Goal: Answer question/provide support: Share knowledge or assist other users

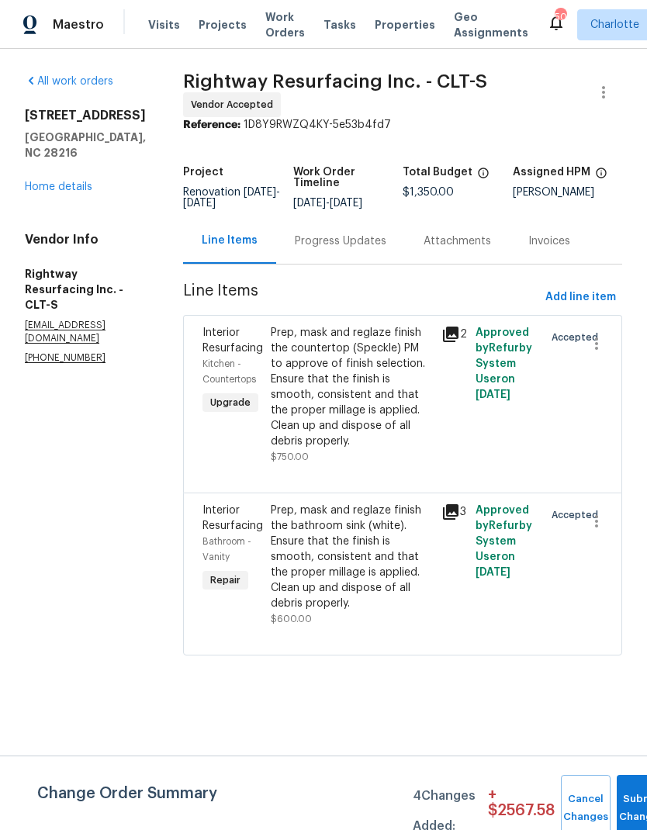
click at [354, 247] on div "Progress Updates" at bounding box center [341, 242] width 92 height 16
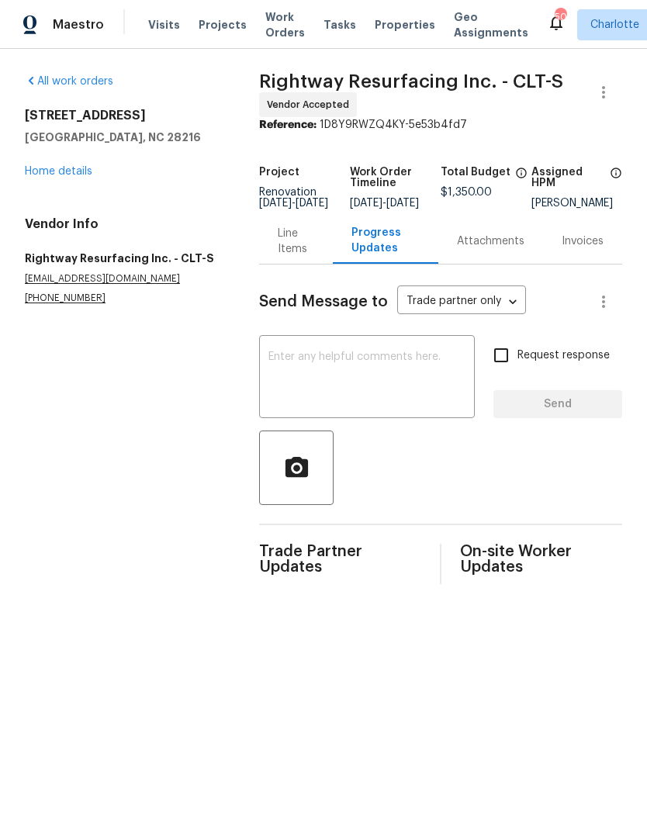
click at [48, 170] on link "Home details" at bounding box center [58, 171] width 67 height 11
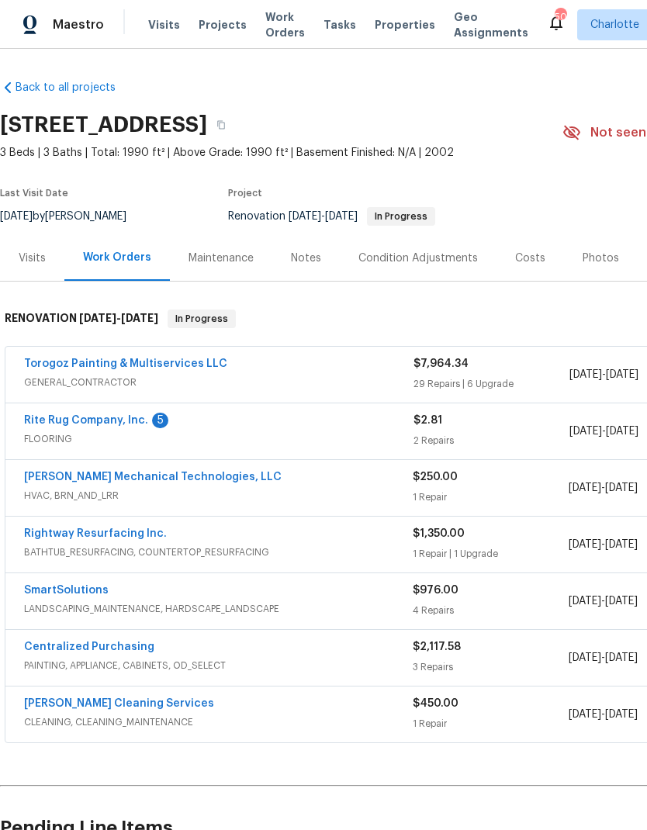
click at [123, 415] on link "Rite Rug Company, Inc." at bounding box center [86, 420] width 124 height 11
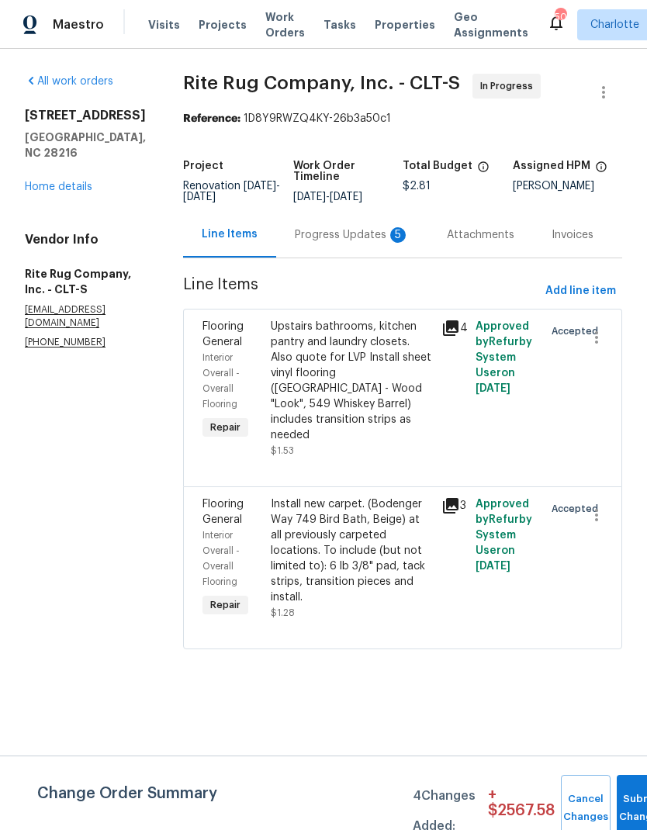
click at [414, 386] on div "Upstairs bathrooms, kitchen pantry and laundry closets. Also quote for LVP Inst…" at bounding box center [351, 381] width 161 height 124
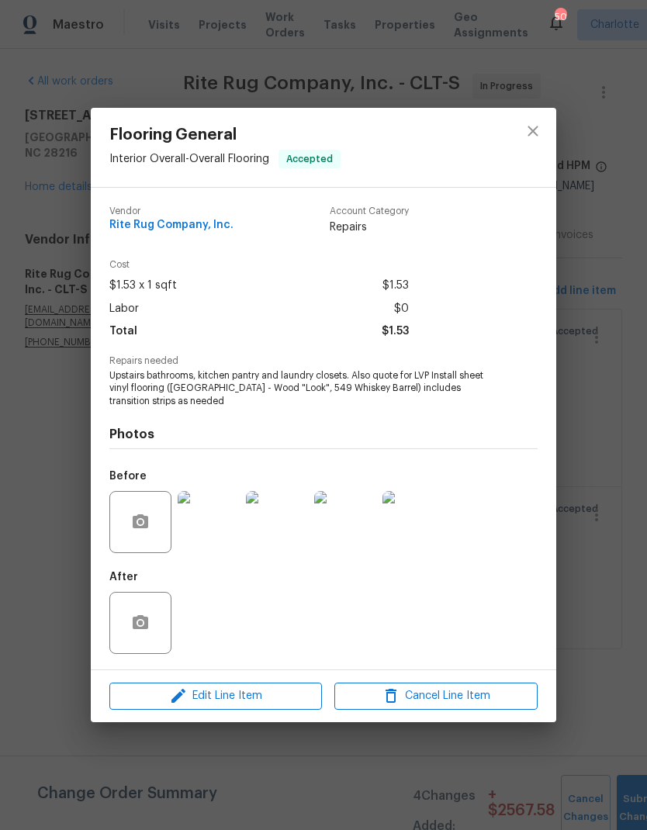
click at [210, 549] on img at bounding box center [209, 522] width 62 height 62
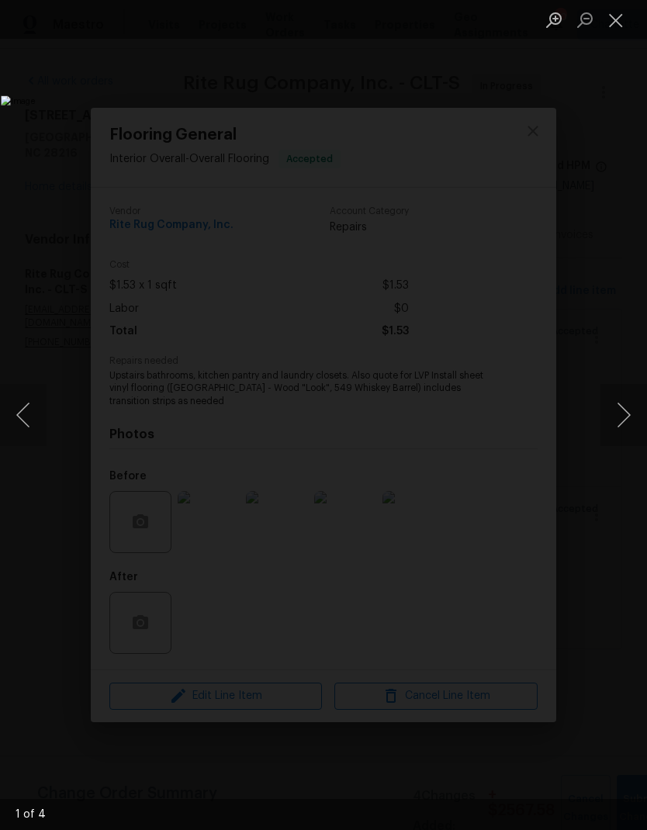
click at [611, 25] on button "Close lightbox" at bounding box center [615, 19] width 31 height 27
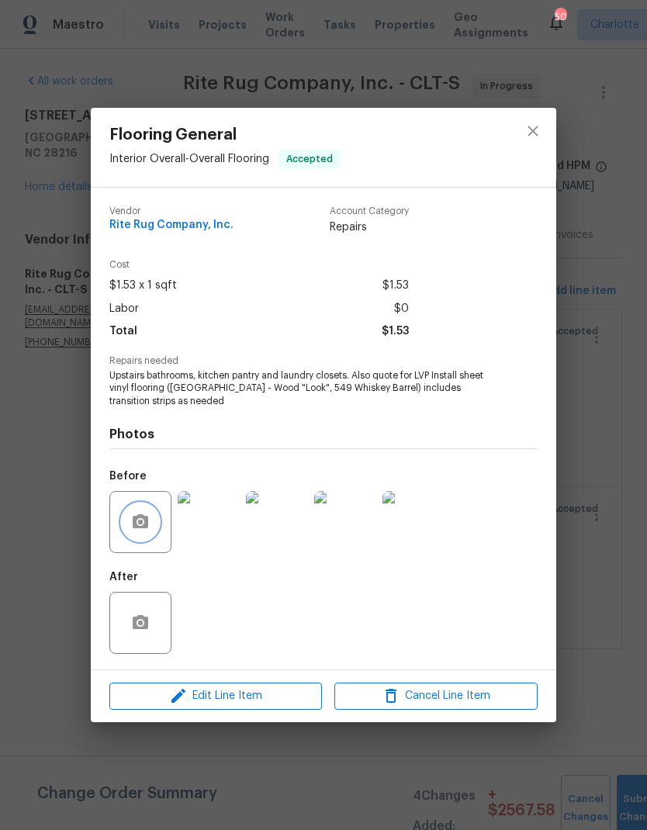
click at [147, 513] on button "button" at bounding box center [140, 521] width 37 height 37
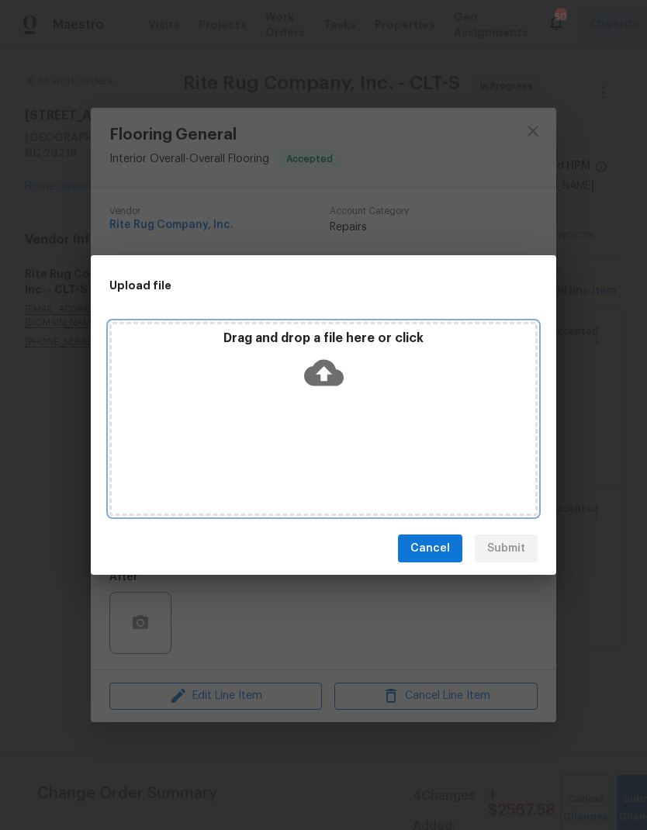
click at [319, 378] on icon at bounding box center [324, 373] width 40 height 26
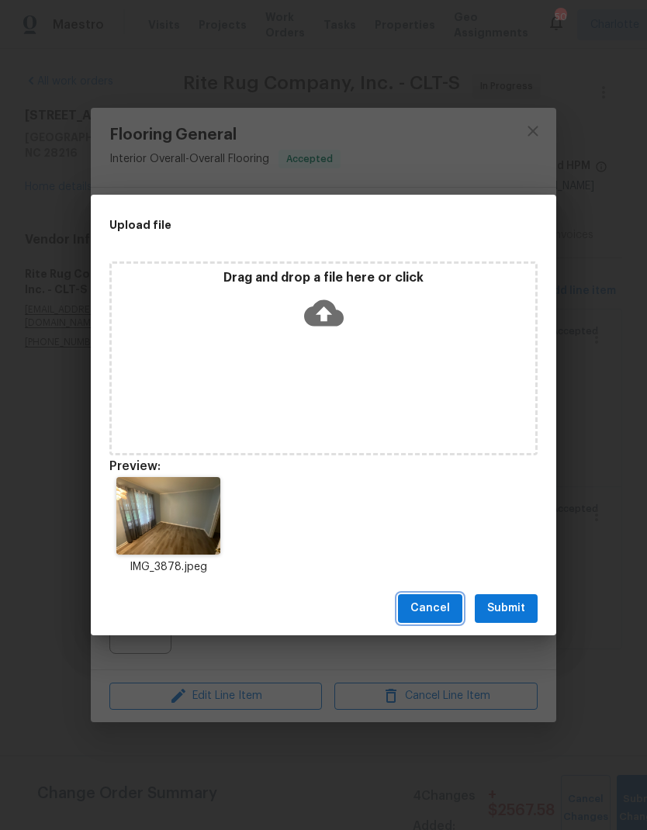
click at [445, 603] on span "Cancel" at bounding box center [430, 608] width 40 height 19
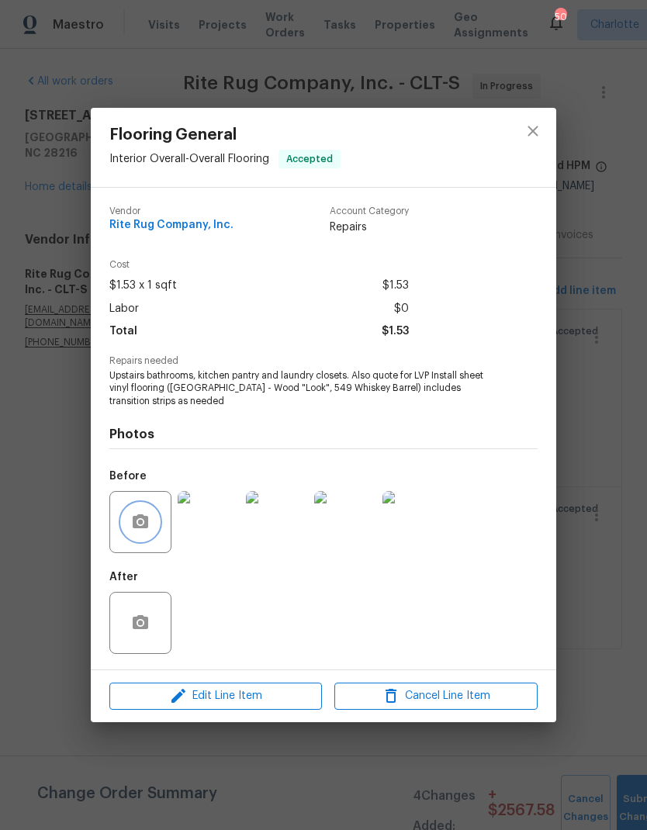
click at [149, 526] on icon "button" at bounding box center [140, 522] width 19 height 19
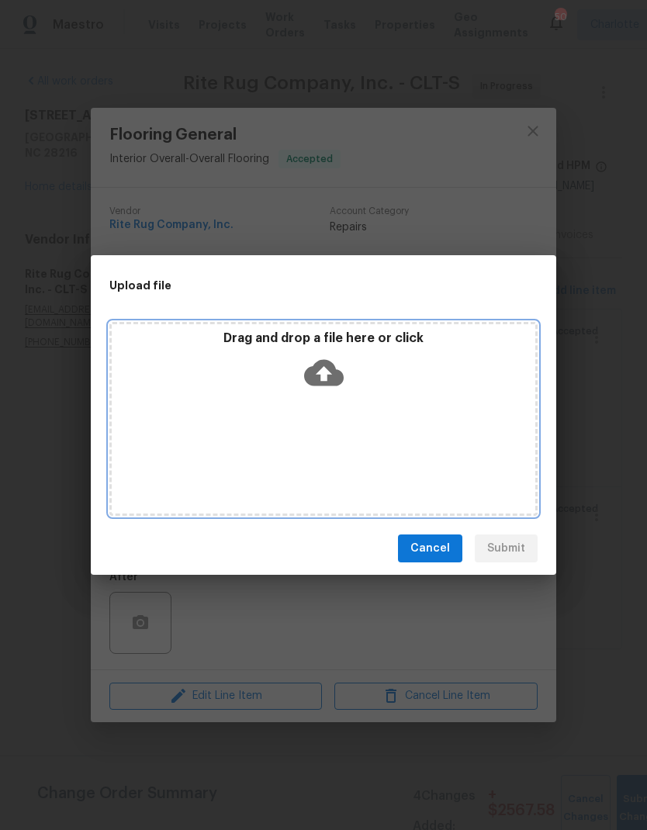
click at [332, 365] on icon at bounding box center [324, 373] width 40 height 26
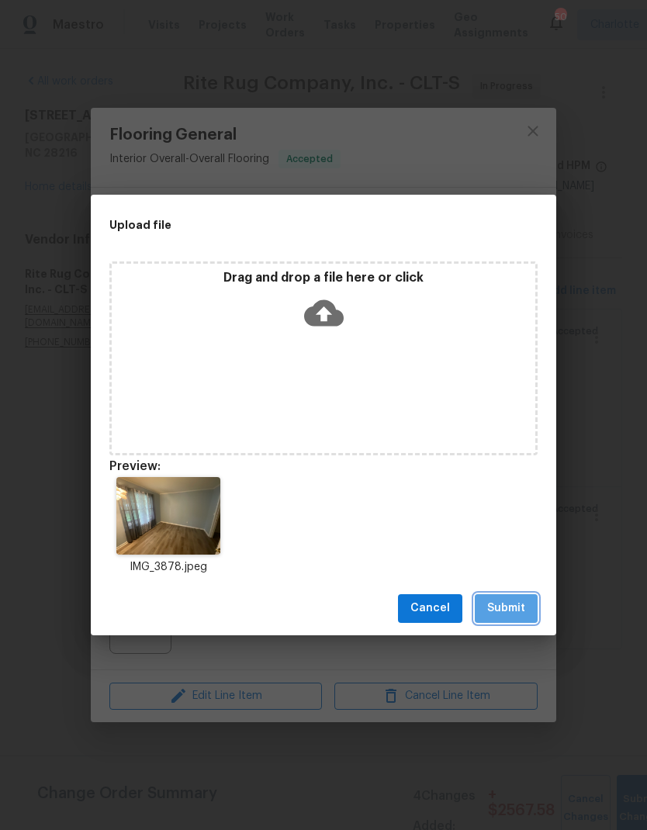
click at [517, 595] on button "Submit" at bounding box center [506, 608] width 63 height 29
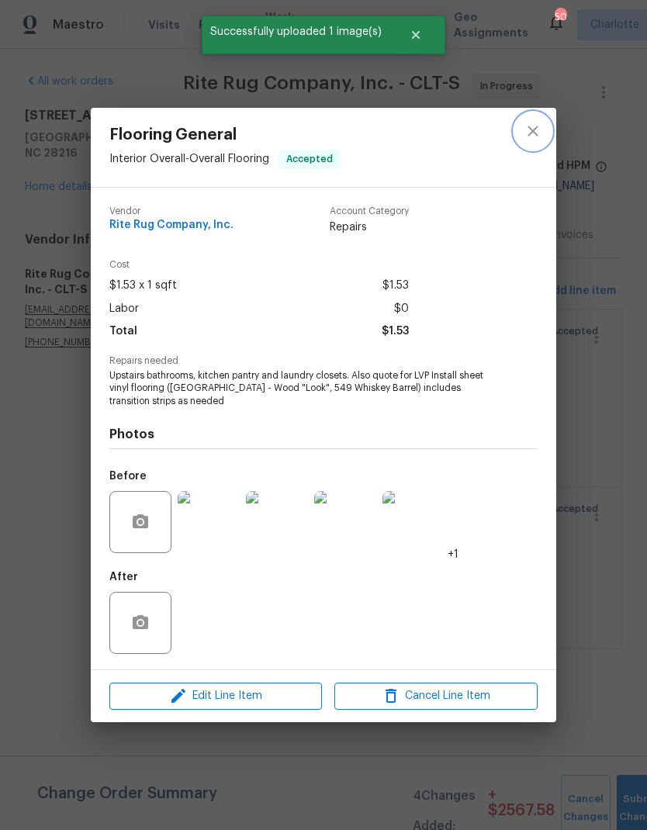
click at [536, 137] on icon "close" at bounding box center [533, 131] width 19 height 19
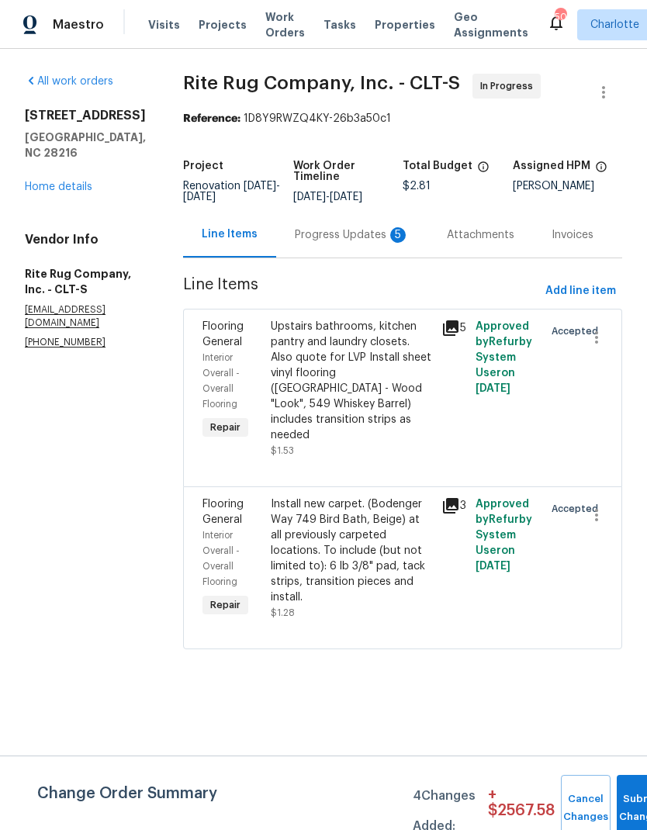
click at [341, 243] on div "Progress Updates 5" at bounding box center [352, 235] width 115 height 16
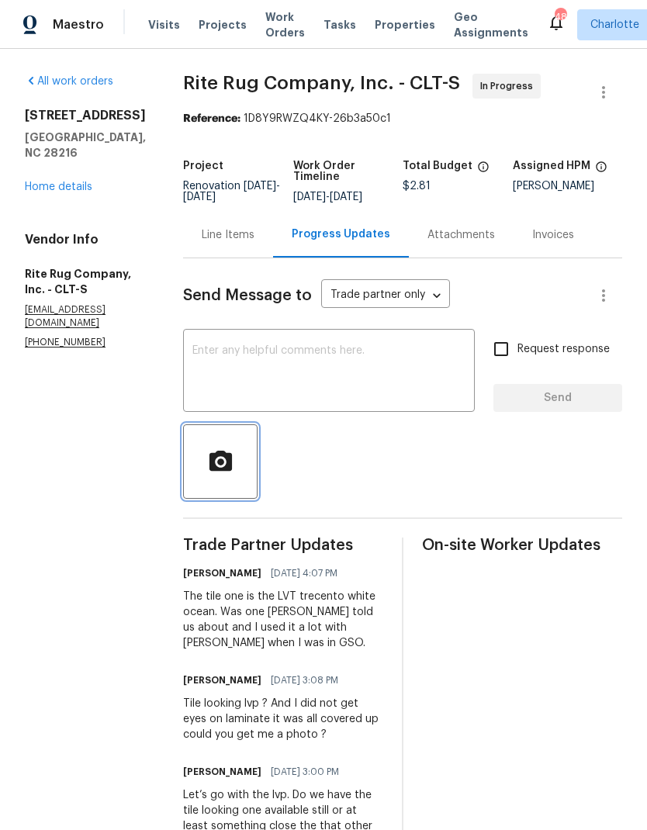
click at [234, 474] on icon "button" at bounding box center [220, 461] width 27 height 27
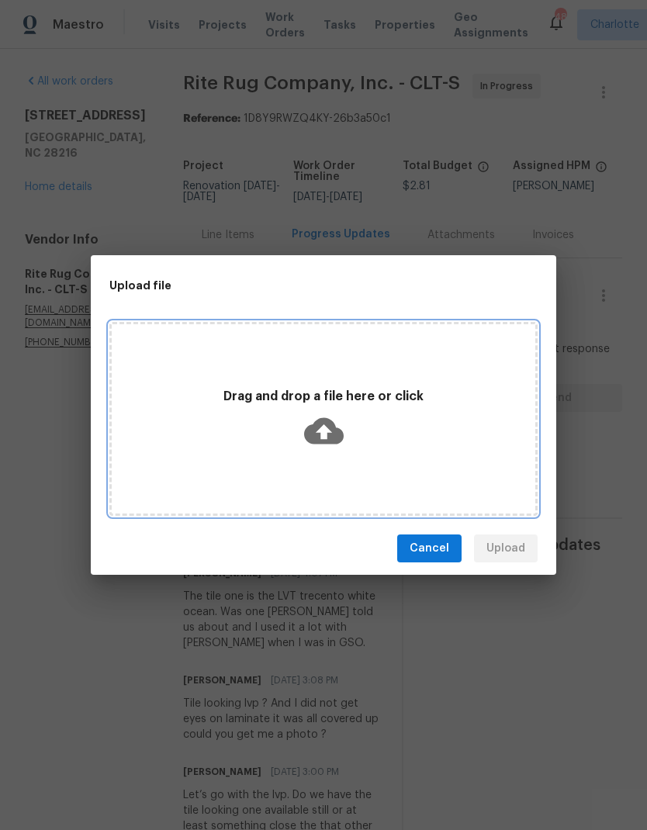
click at [330, 426] on icon at bounding box center [324, 431] width 40 height 26
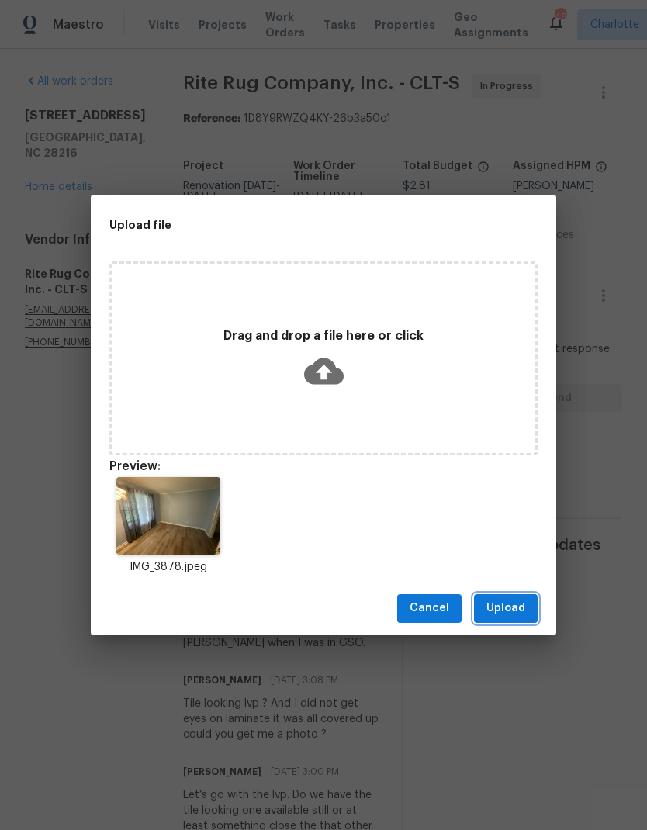
click at [516, 597] on button "Upload" at bounding box center [506, 608] width 64 height 29
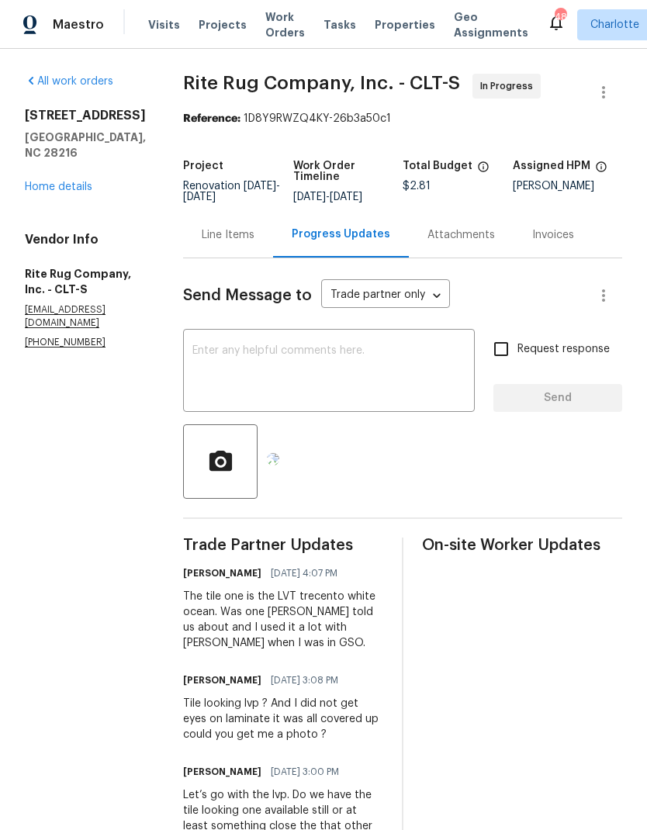
click at [381, 385] on textarea at bounding box center [328, 372] width 273 height 54
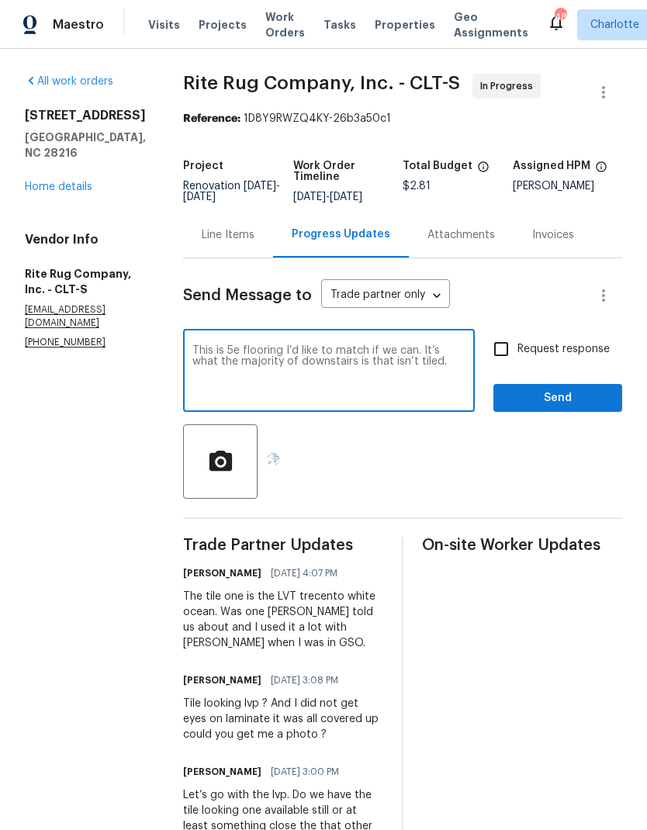
type textarea "This is 5e flooring I’d like to match if we can. It’s what the majority of down…"
click at [524, 403] on span "Send" at bounding box center [558, 398] width 104 height 19
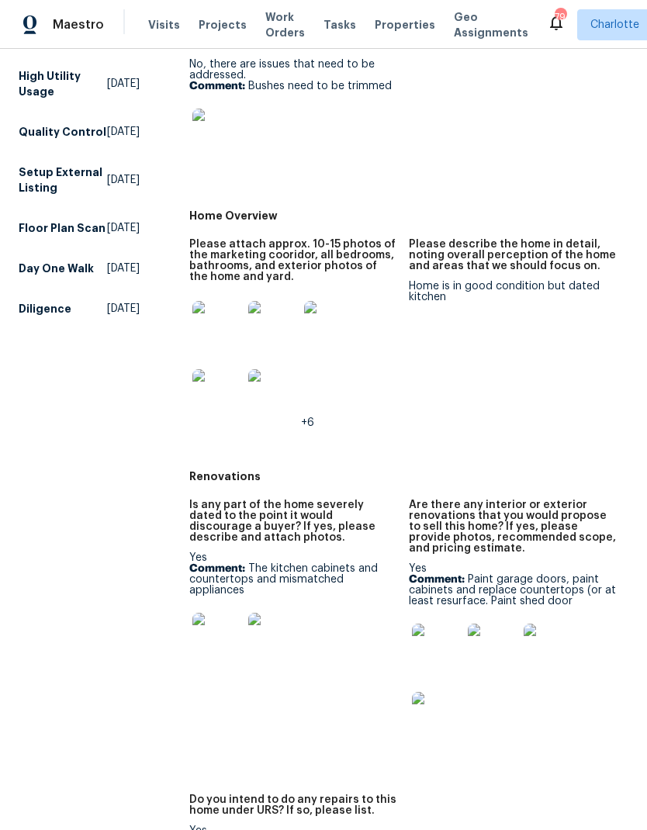
scroll to position [286, 0]
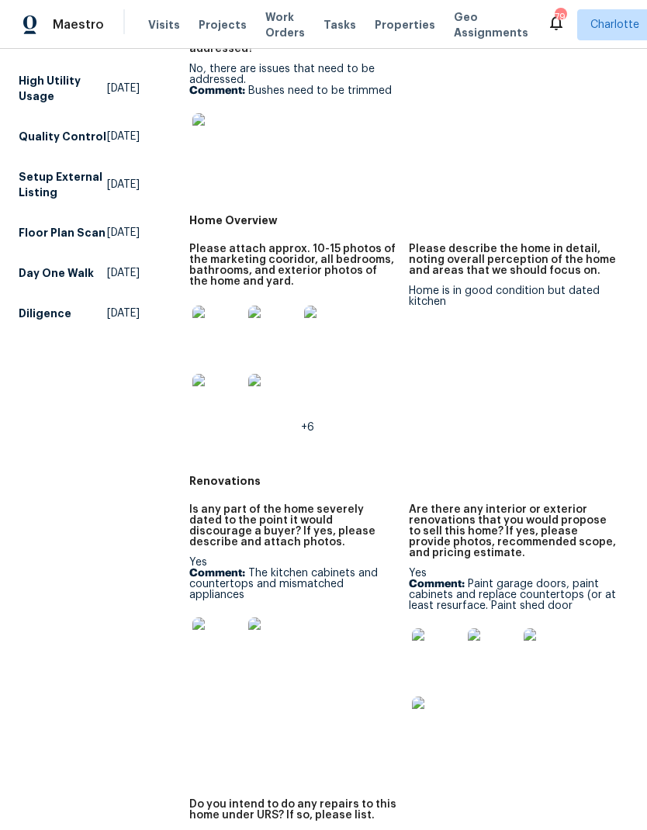
click at [269, 405] on img at bounding box center [273, 399] width 50 height 50
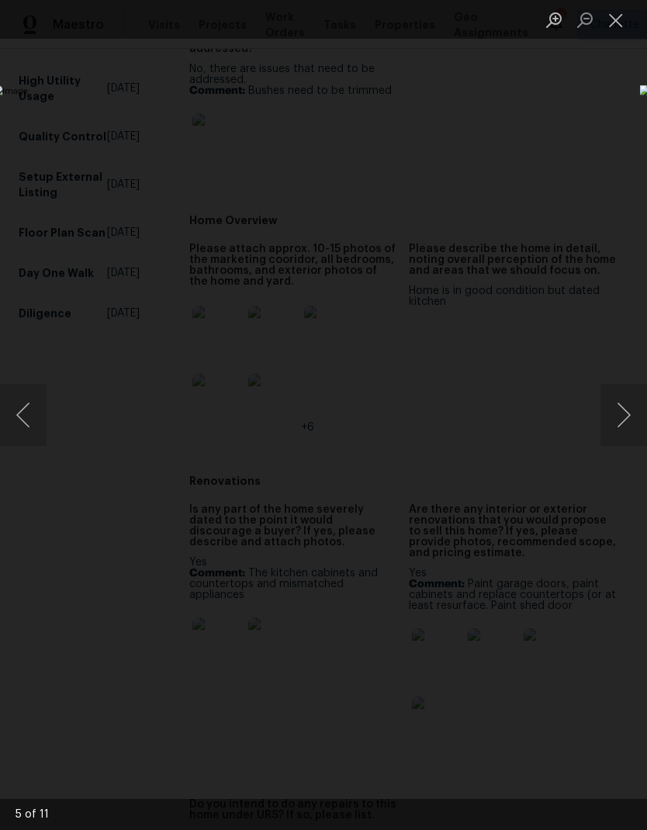
click at [627, 420] on button "Next image" at bounding box center [623, 415] width 47 height 62
click at [622, 425] on button "Next image" at bounding box center [623, 415] width 47 height 62
click at [621, 432] on button "Next image" at bounding box center [623, 415] width 47 height 62
click at [621, 422] on button "Next image" at bounding box center [623, 415] width 47 height 62
click at [624, 420] on button "Next image" at bounding box center [623, 415] width 47 height 62
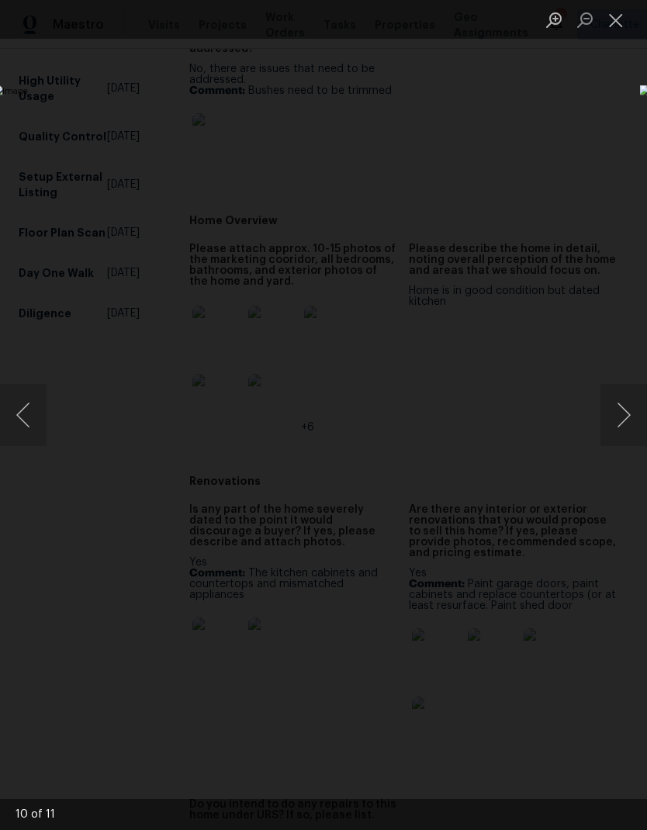
click at [626, 420] on button "Next image" at bounding box center [623, 415] width 47 height 62
click at [627, 418] on button "Next image" at bounding box center [623, 415] width 47 height 62
click at [625, 417] on button "Next image" at bounding box center [623, 415] width 47 height 62
click at [628, 414] on button "Next image" at bounding box center [623, 415] width 47 height 62
click at [40, 406] on button "Previous image" at bounding box center [23, 415] width 47 height 62
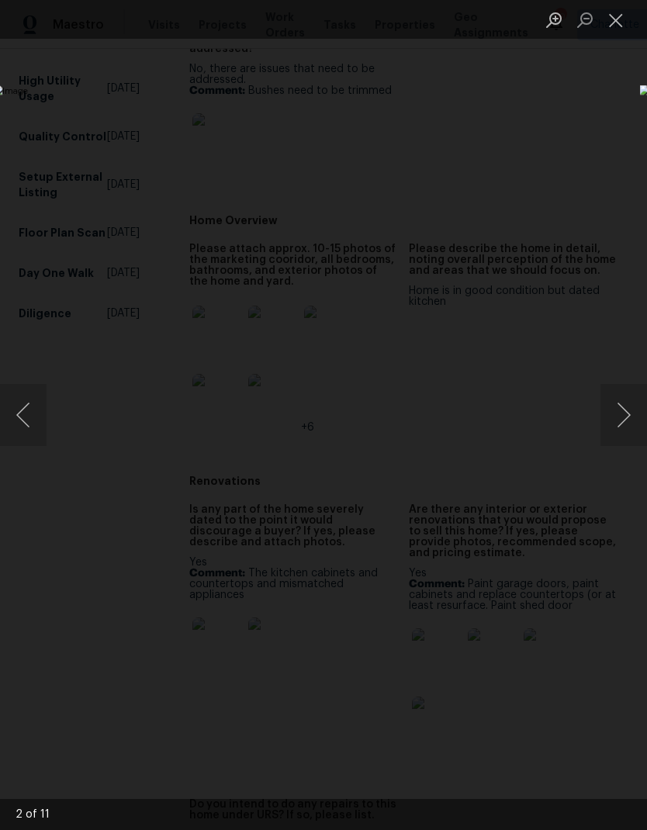
click at [635, 407] on button "Next image" at bounding box center [623, 415] width 47 height 62
click at [36, 416] on button "Previous image" at bounding box center [23, 415] width 47 height 62
click at [628, 417] on button "Next image" at bounding box center [623, 415] width 47 height 62
click at [621, 19] on button "Close lightbox" at bounding box center [615, 19] width 31 height 27
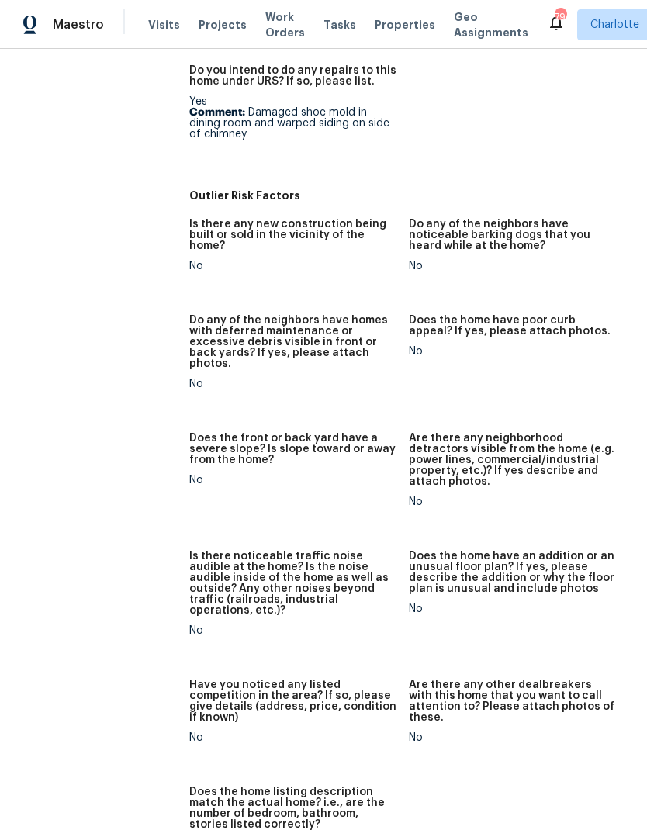
scroll to position [1028, 0]
